Goal: Find specific page/section: Find specific page/section

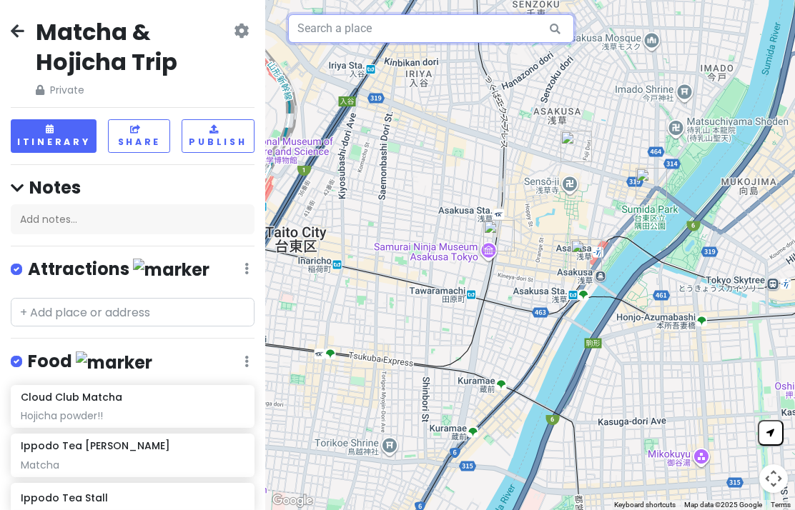
click at [483, 34] on input "text" at bounding box center [431, 28] width 286 height 29
type input "Nihon Miyabi"
click at [562, 27] on icon at bounding box center [555, 28] width 32 height 29
click at [560, 28] on icon at bounding box center [555, 28] width 32 height 29
click at [555, 24] on icon at bounding box center [555, 28] width 32 height 29
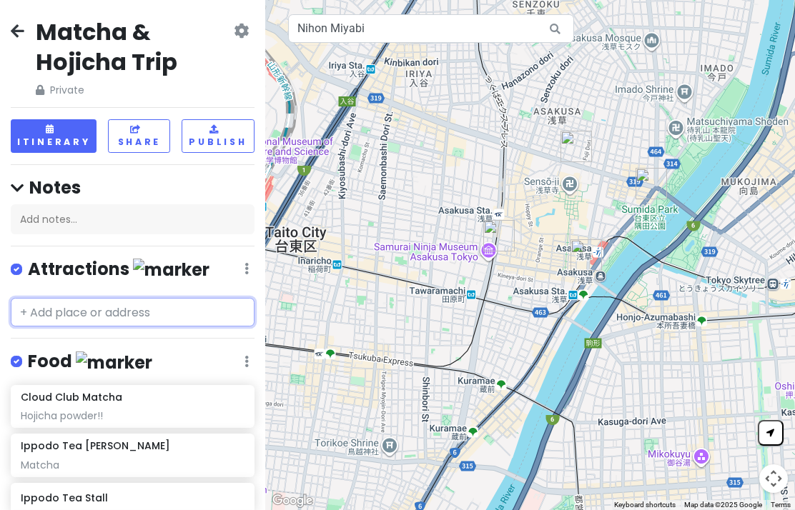
click at [201, 312] on input "text" at bounding box center [133, 312] width 244 height 29
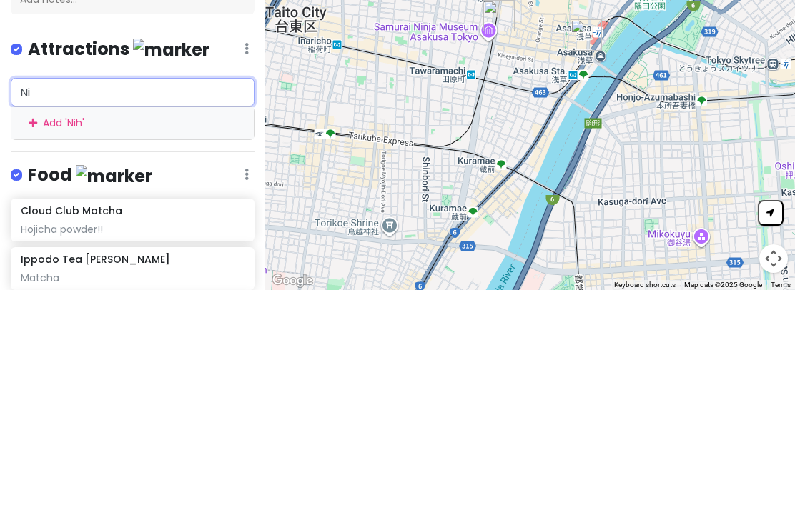
type input "N"
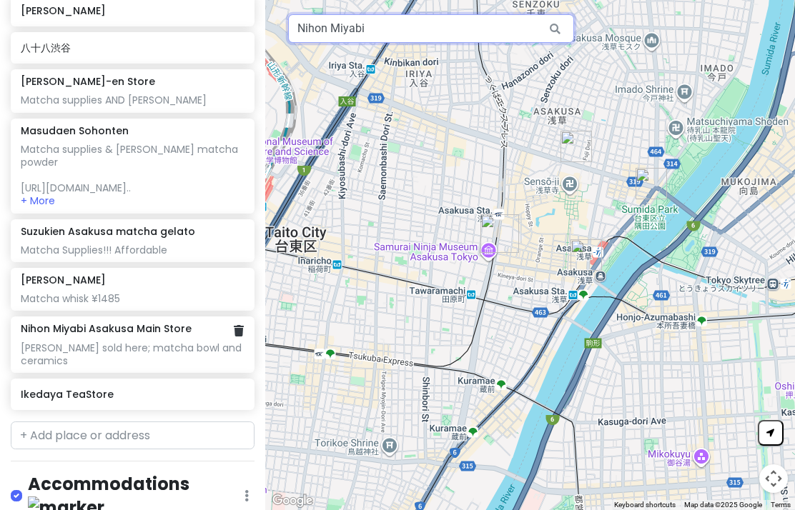
click at [122, 342] on div "[PERSON_NAME] sold here; matcha bowl and ceramics" at bounding box center [132, 355] width 223 height 26
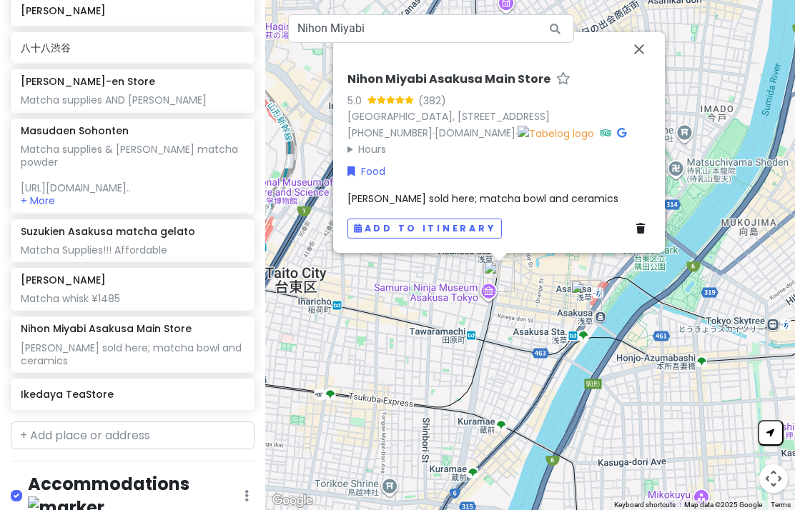
click at [618, 206] on span "[PERSON_NAME] sold here; matcha bowl and ceramics" at bounding box center [482, 199] width 271 height 14
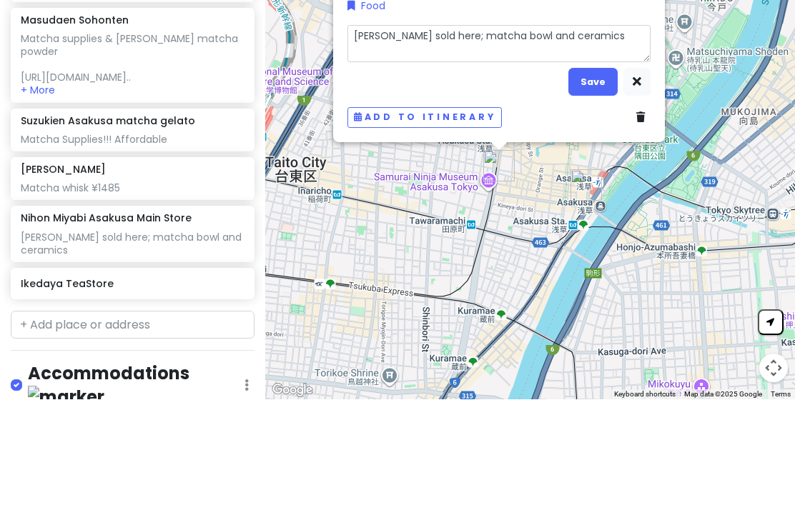
click at [422, 136] on textarea "[PERSON_NAME] sold here; matcha bowl and ceramics" at bounding box center [498, 154] width 303 height 37
type textarea "x"
type textarea "[PERSON_NAME] sold here; matcha bowl and ceramics ("
type textarea "x"
type textarea "[PERSON_NAME] sold here; matcha bowl and ceramics (p"
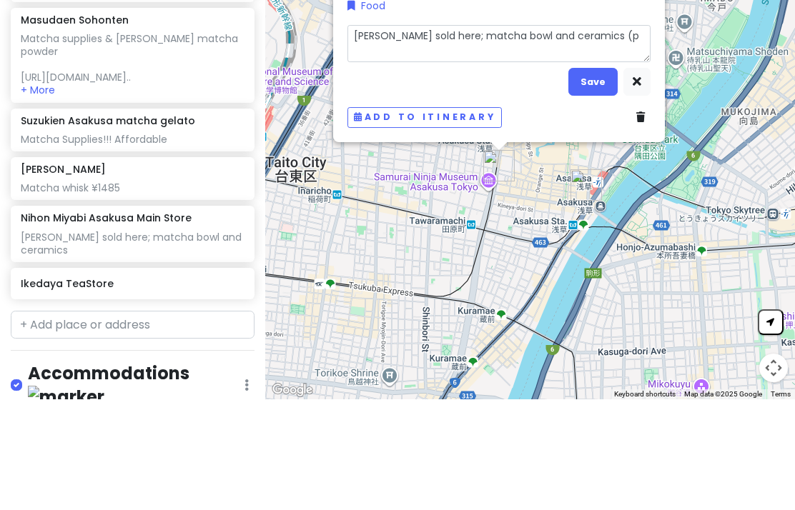
type textarea "x"
type textarea "[PERSON_NAME] sold here; matcha bowl and ceramics (p"
type textarea "x"
type textarea "[PERSON_NAME] sold here; matcha bowl and ceramics (pri"
type textarea "x"
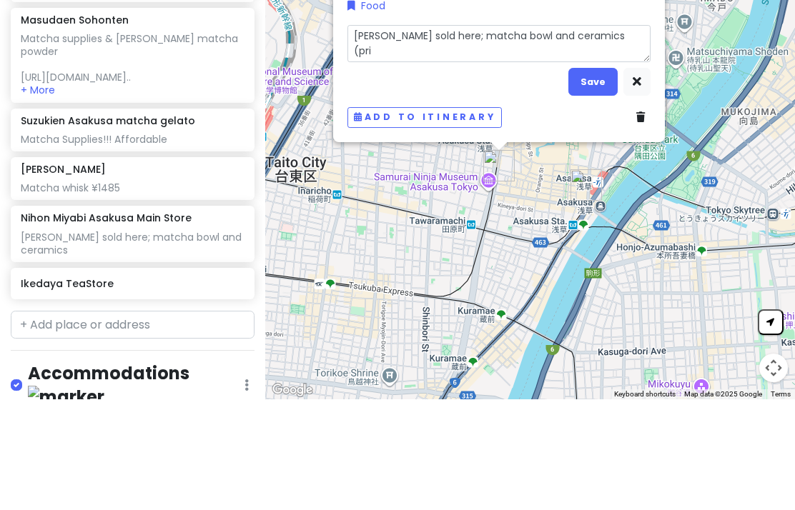
type textarea "[PERSON_NAME] sold here; matcha bowl and ceramics (pric"
type textarea "x"
type textarea "[PERSON_NAME] sold here; matcha bowl and ceramics (pricy"
type textarea "x"
type textarea "[PERSON_NAME] sold here; matcha bowl and ceramics (pricy b"
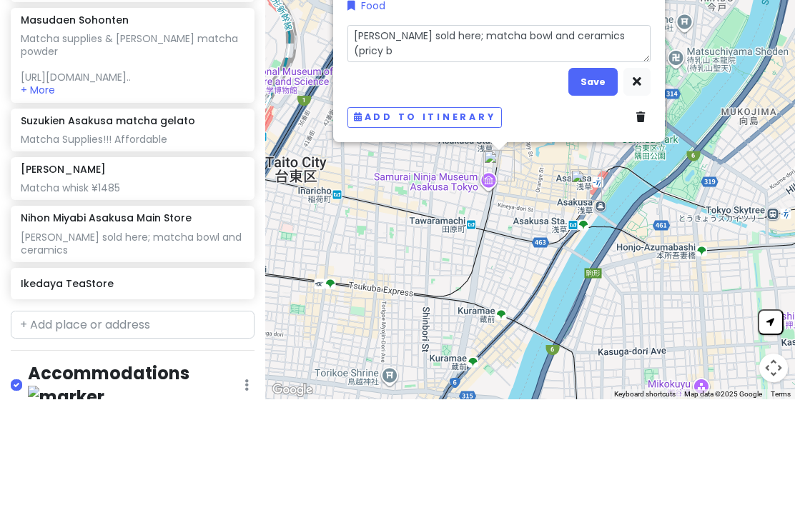
type textarea "x"
type textarea "[PERSON_NAME] sold here; matcha bowl and ceramics (pricy bu"
type textarea "x"
type textarea "[PERSON_NAME] sold here; matcha bowl and ceramics (pricy but"
type textarea "x"
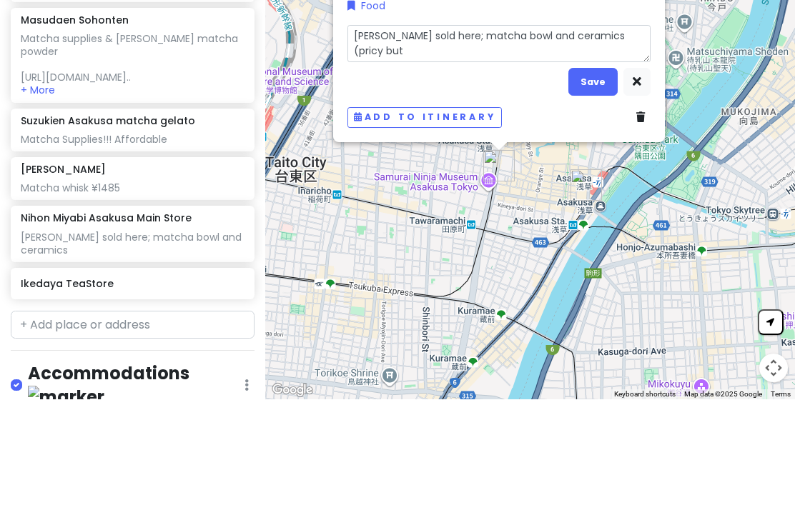
type textarea "[PERSON_NAME] sold here; matcha bowl and ceramics (pricy but p"
type textarea "x"
type textarea "[PERSON_NAME] sold here; matcha bowl and ceramics (pricy but pre"
type textarea "x"
type textarea "[PERSON_NAME] sold here; matcha bowl and ceramics (pricy but pret"
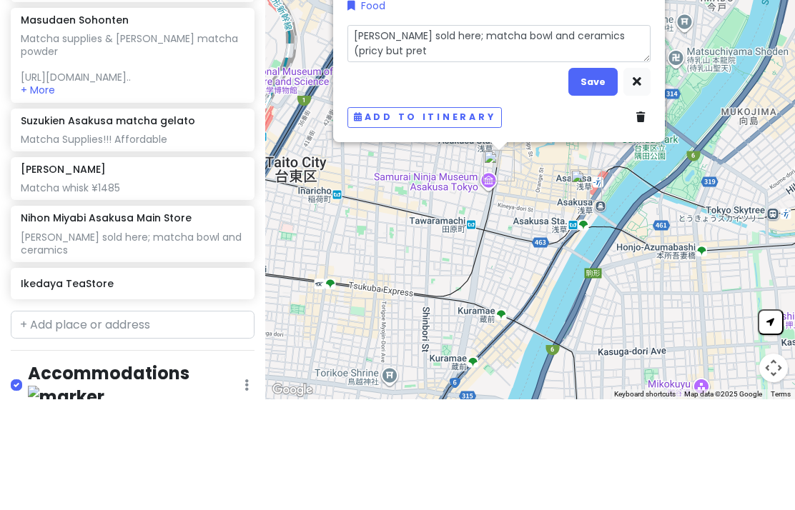
type textarea "x"
type textarea "[PERSON_NAME] sold here; matcha bowl and ceramics (pricy but prett"
type textarea "x"
type textarea "[PERSON_NAME] sold here; matcha bowl and ceramics (pricy but pretty"
type textarea "x"
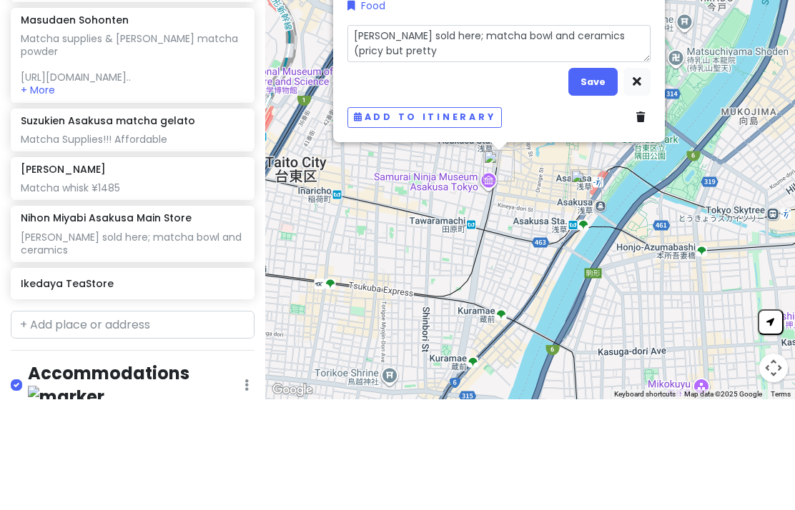
type textarea "[PERSON_NAME] sold here; matcha bowl and ceramics (pricy but pretty)"
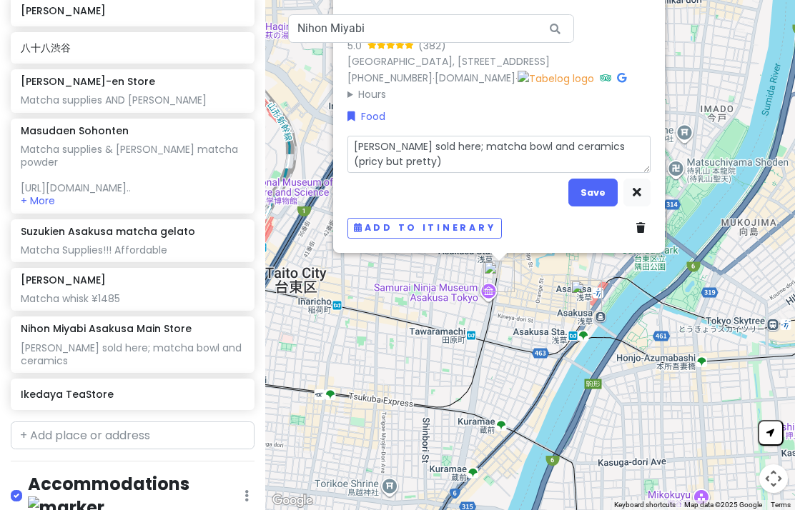
scroll to position [972, 0]
